Goal: Information Seeking & Learning: Understand process/instructions

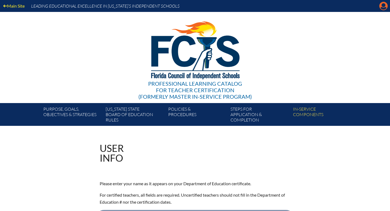
click at [384, 10] on icon "Manage account" at bounding box center [383, 6] width 9 height 9
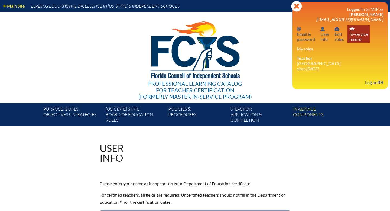
click at [354, 37] on link "In-service record In-service record" at bounding box center [358, 34] width 23 height 18
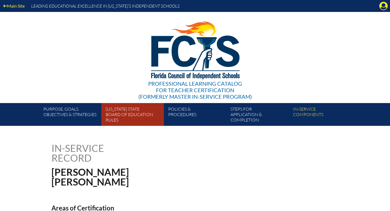
click at [143, 113] on link "Florida State Board of Education rules" at bounding box center [134, 115] width 62 height 21
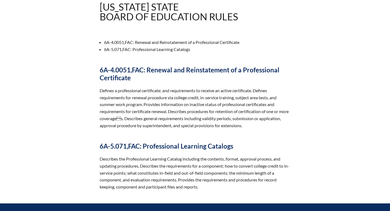
scroll to position [134, 0]
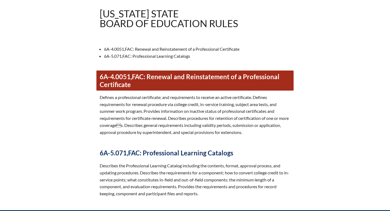
click at [165, 76] on link "6A-4.0051, FAC : Renewal and Reinstatement of a Professional Certificate" at bounding box center [194, 80] width 197 height 20
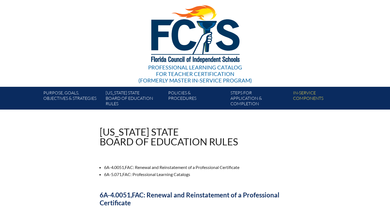
scroll to position [0, 0]
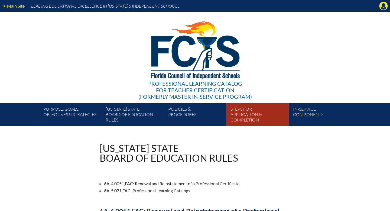
click at [240, 120] on link "Steps for application & completion" at bounding box center [259, 115] width 62 height 21
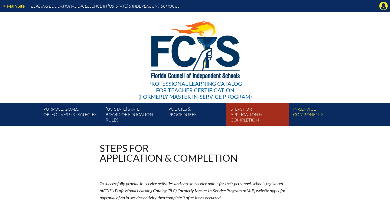
click at [232, 116] on link "Steps for application & completion" at bounding box center [259, 115] width 62 height 21
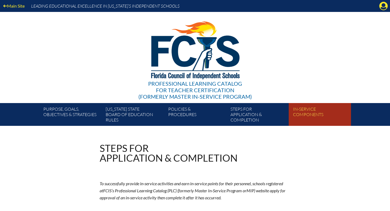
click at [314, 115] on link "In-service components" at bounding box center [322, 115] width 62 height 21
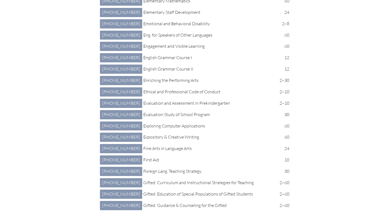
scroll to position [840, 0]
